Goal: Use online tool/utility: Utilize a website feature to perform a specific function

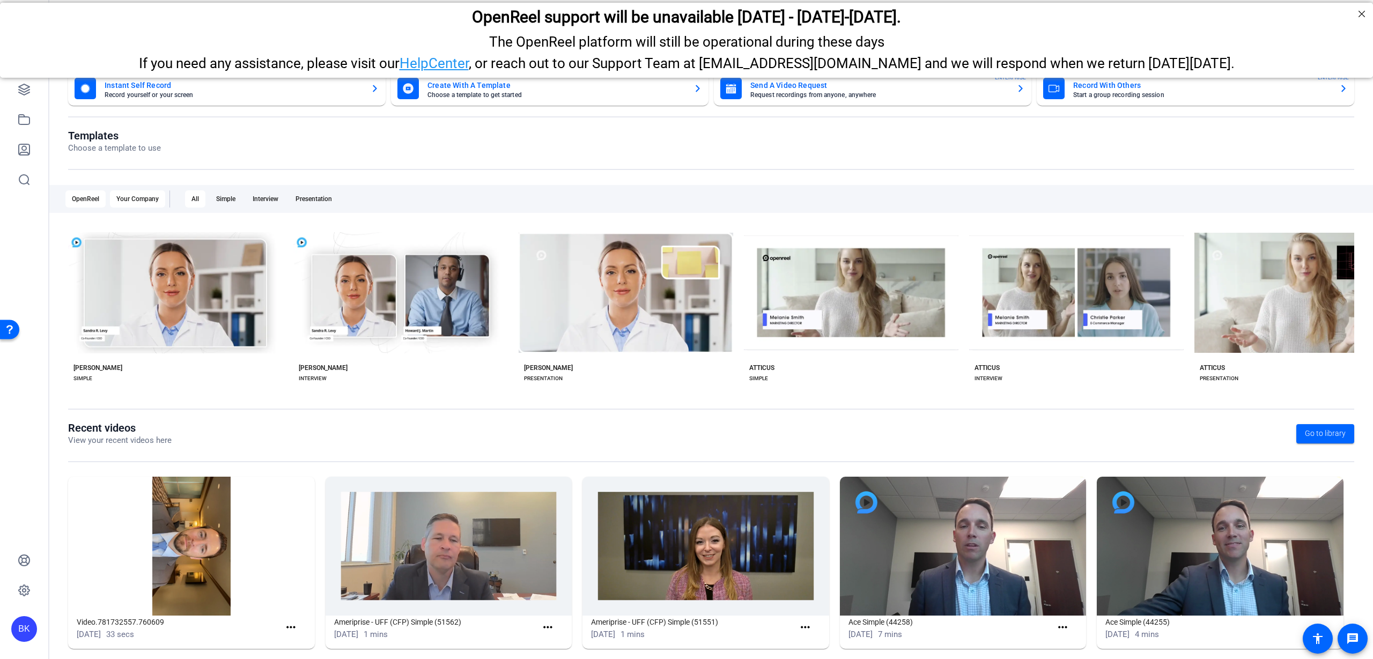
click at [144, 201] on div "Your Company" at bounding box center [137, 198] width 55 height 17
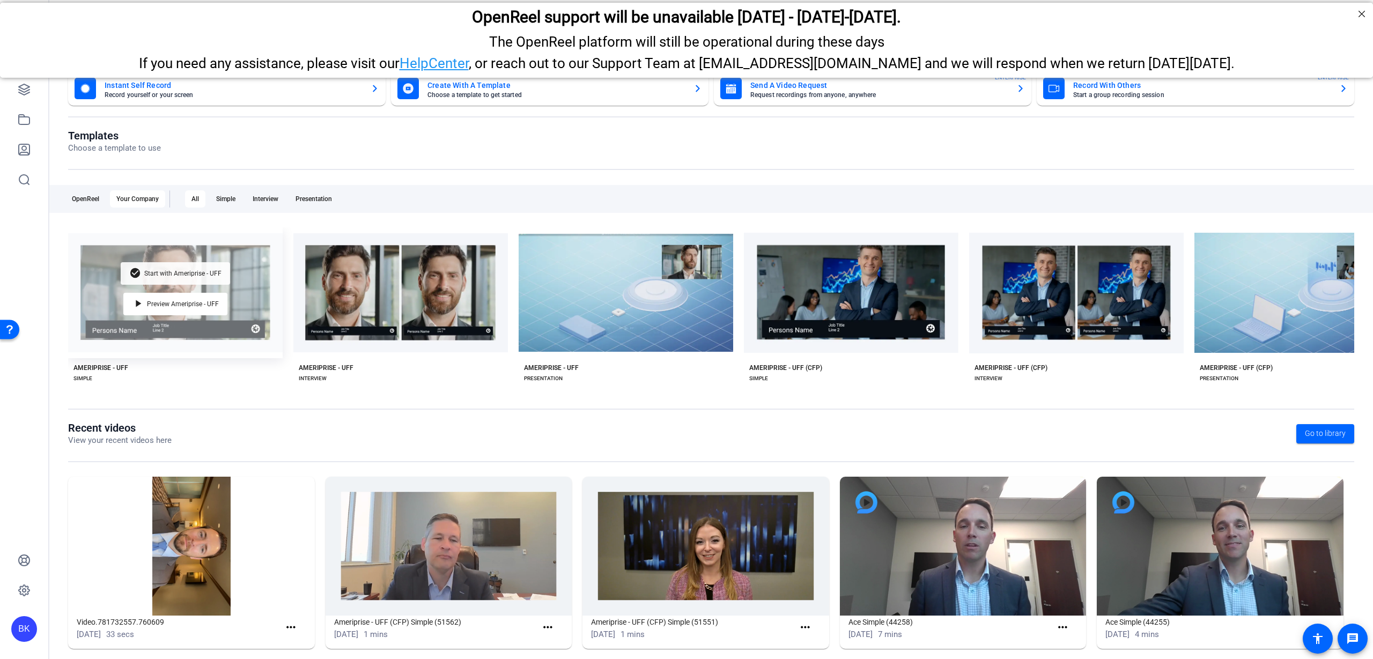
click at [188, 271] on span "Start with Ameriprise - UFF" at bounding box center [182, 273] width 77 height 6
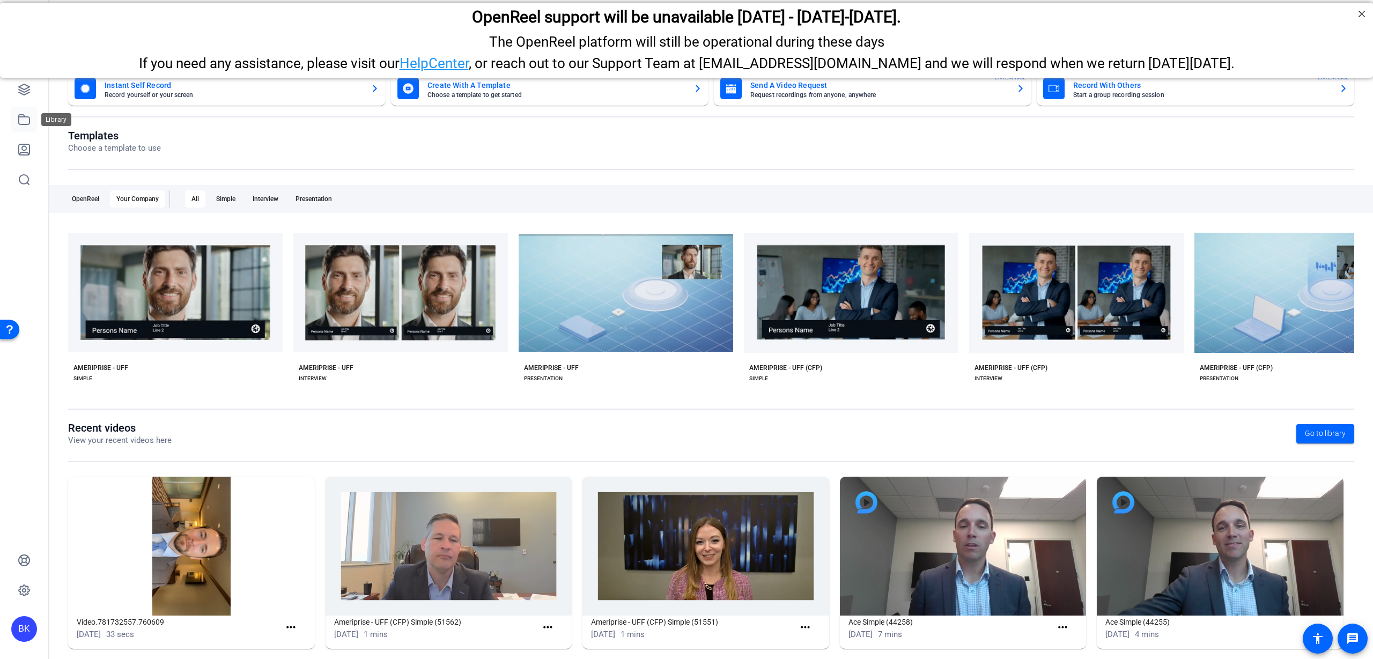
click at [23, 120] on icon at bounding box center [24, 119] width 13 height 13
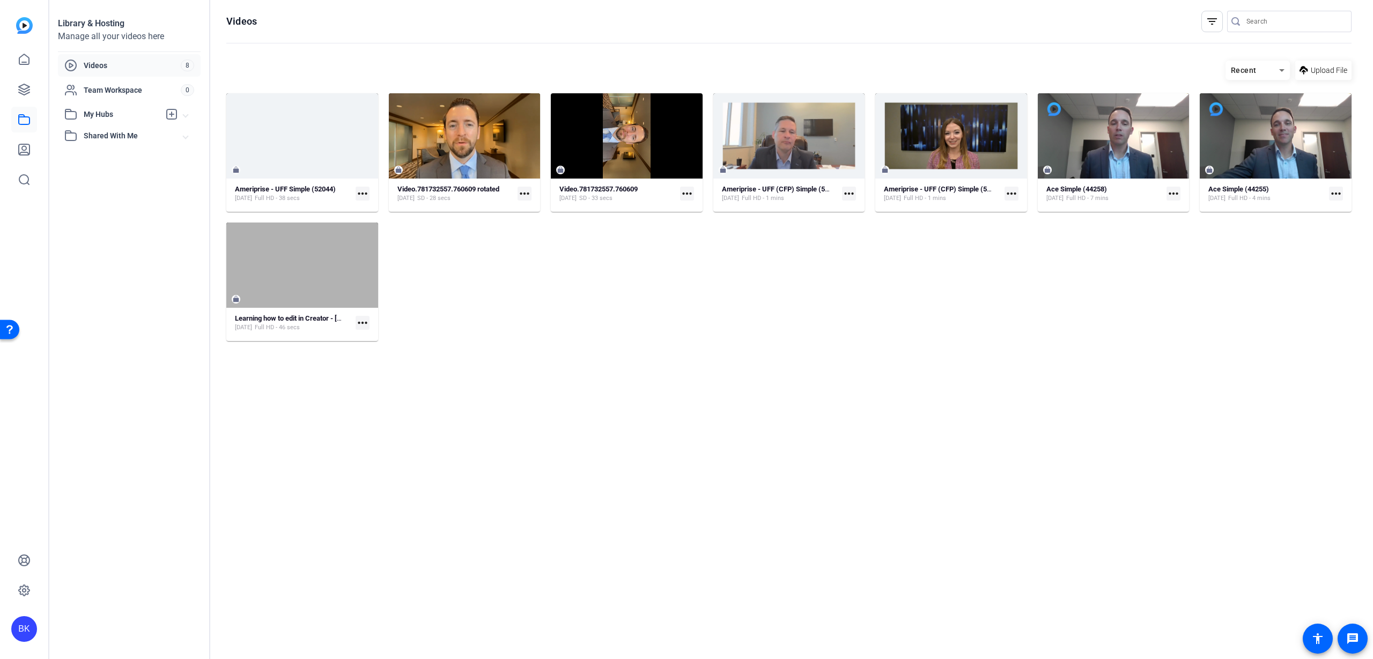
click at [363, 187] on mat-icon "more_horiz" at bounding box center [363, 194] width 14 height 14
click at [293, 188] on div at bounding box center [686, 329] width 1373 height 659
click at [310, 181] on div "Ameriprise - UFF Simple (52044)" at bounding box center [286, 169] width 107 height 21
click at [366, 192] on mat-icon "more_horiz" at bounding box center [363, 194] width 14 height 14
click at [380, 210] on span "Edit in Creator" at bounding box center [386, 210] width 45 height 13
